Goal: Task Accomplishment & Management: Manage account settings

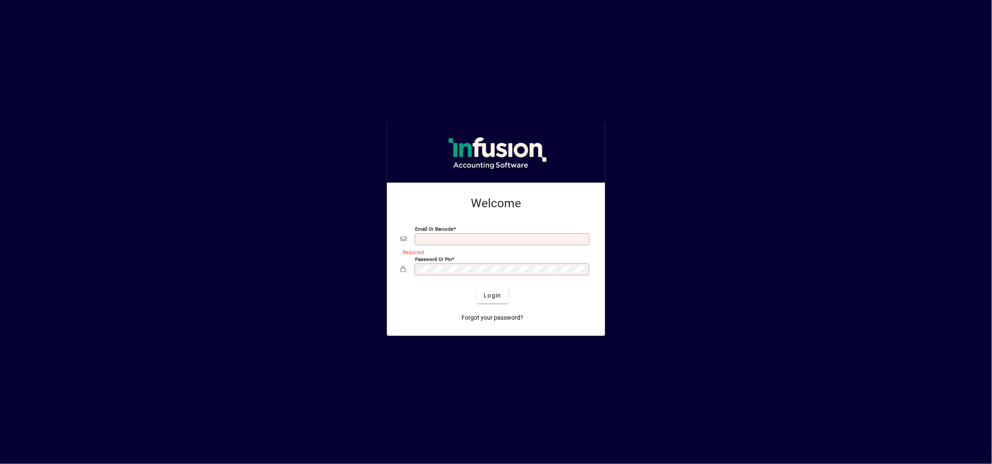
type input "**********"
drag, startPoint x: 72, startPoint y: 2, endPoint x: 315, endPoint y: 40, distance: 246.4
click at [317, 40] on div at bounding box center [495, 231] width 1009 height 481
